Goal: Navigation & Orientation: Find specific page/section

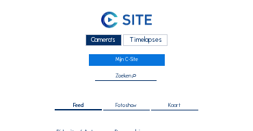
click at [101, 38] on div "Camera's" at bounding box center [104, 40] width 36 height 12
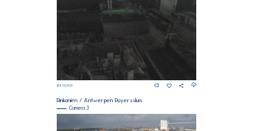
scroll to position [455, 0]
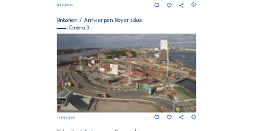
click at [141, 81] on img at bounding box center [127, 73] width 140 height 79
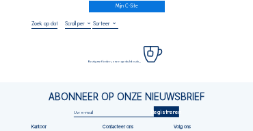
scroll to position [55, 0]
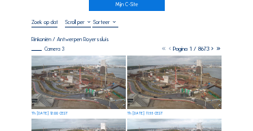
click at [78, 62] on img at bounding box center [78, 81] width 94 height 53
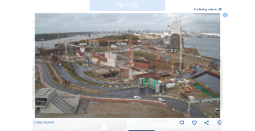
click at [248, 25] on div "Scroll om door de tijd te reizen | Druk op de 'Alt'-knop + scroll om te Zoomen …" at bounding box center [127, 65] width 255 height 131
drag, startPoint x: 225, startPoint y: 17, endPoint x: 217, endPoint y: 22, distance: 9.5
click at [225, 17] on icon at bounding box center [225, 15] width 5 height 5
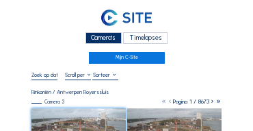
scroll to position [0, 0]
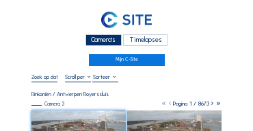
click at [103, 39] on div "Camera's" at bounding box center [104, 40] width 36 height 12
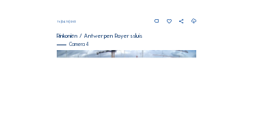
scroll to position [578, 0]
